Goal: Transaction & Acquisition: Download file/media

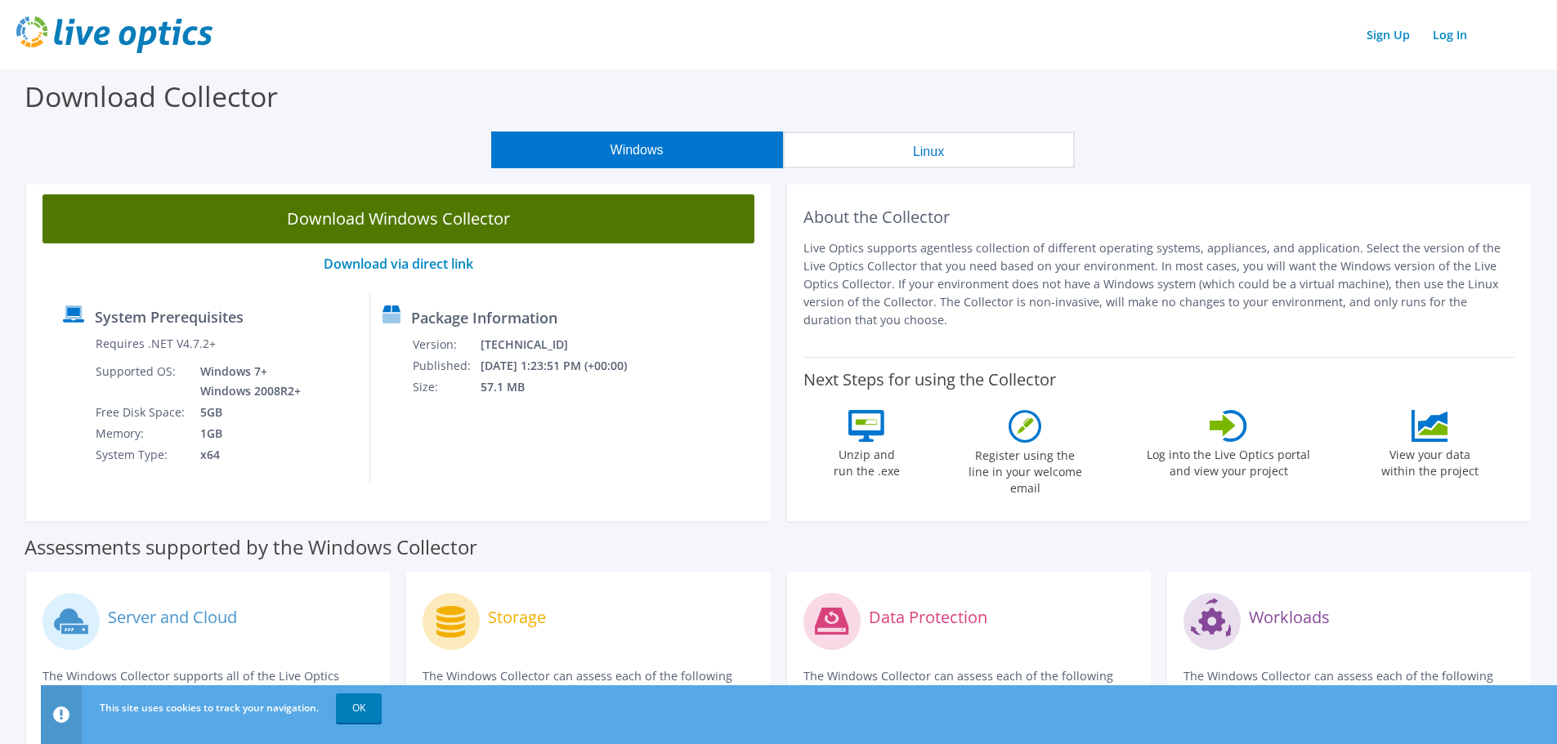
drag, startPoint x: 0, startPoint y: 0, endPoint x: 418, endPoint y: 219, distance: 471.5
click at [418, 219] on link "Download Windows Collector" at bounding box center [398, 218] width 712 height 49
